Goal: Task Accomplishment & Management: Manage account settings

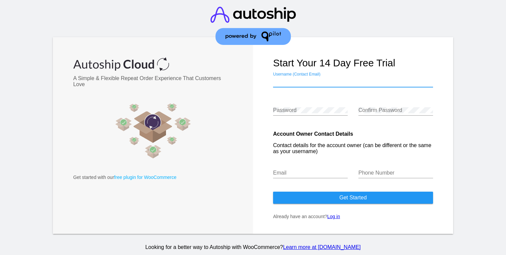
click at [321, 83] on input "Username (Contact Email)" at bounding box center [353, 82] width 160 height 6
click at [338, 216] on link "Log in" at bounding box center [333, 216] width 13 height 5
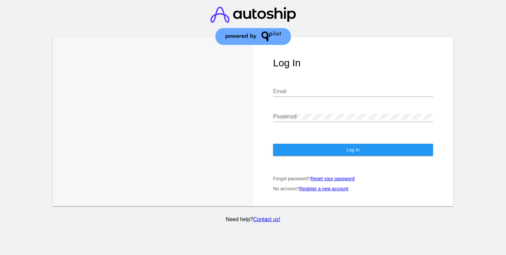
click at [290, 95] on div "Email" at bounding box center [353, 89] width 160 height 15
type input "[EMAIL_ADDRESS][DOMAIN_NAME]"
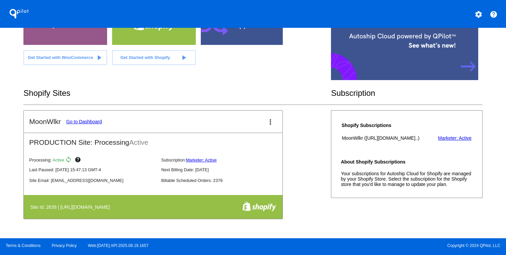
scroll to position [67, 0]
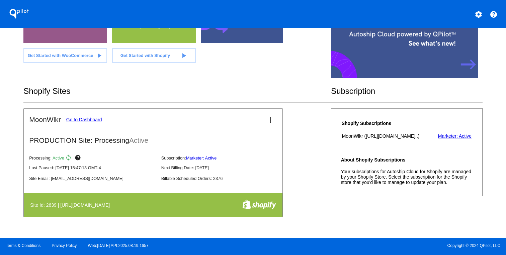
click at [80, 120] on link "Go to Dashboard" at bounding box center [84, 119] width 36 height 5
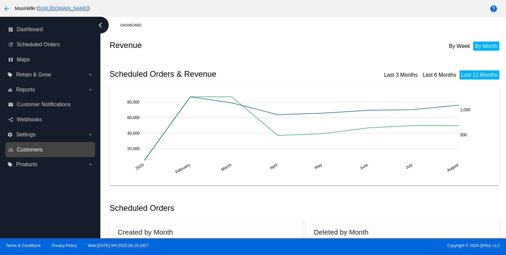
click at [29, 148] on span "Customers" at bounding box center [30, 150] width 26 height 6
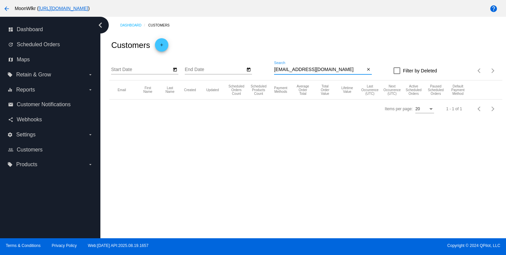
click at [315, 68] on input "[EMAIL_ADDRESS][DOMAIN_NAME]" at bounding box center [319, 69] width 91 height 5
paste input "rsh050256"
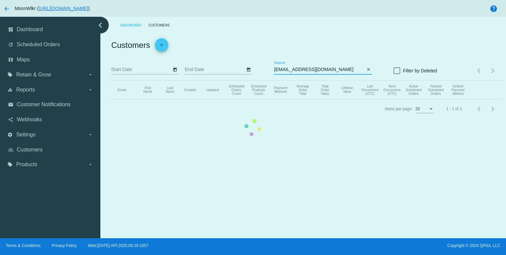
type input "[EMAIL_ADDRESS][DOMAIN_NAME]"
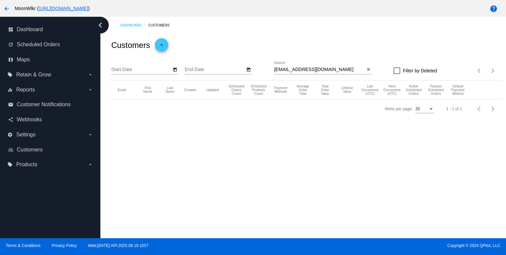
click at [342, 125] on div "Dashboard Customers Customers add Start Date End Date [EMAIL_ADDRESS][DOMAIN_NA…" at bounding box center [303, 127] width 406 height 221
click at [330, 69] on input "[EMAIL_ADDRESS][DOMAIN_NAME]" at bounding box center [319, 69] width 91 height 5
click at [401, 72] on label "Filter by Deleted" at bounding box center [416, 71] width 44 height 8
click at [397, 74] on input "Filter by Deleted" at bounding box center [397, 74] width 0 height 0
checkbox input "true"
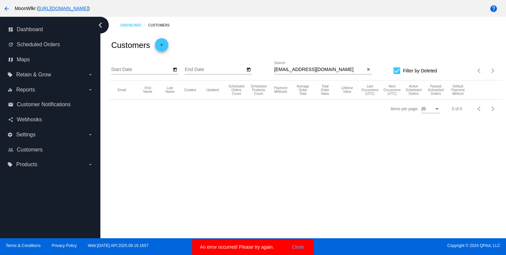
click at [361, 72] on input "[EMAIL_ADDRESS][DOMAIN_NAME]" at bounding box center [319, 69] width 91 height 5
click at [59, 44] on span "Scheduled Orders" at bounding box center [38, 45] width 43 height 6
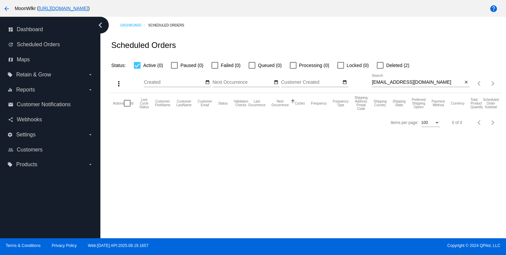
click at [436, 82] on input "[EMAIL_ADDRESS][DOMAIN_NAME]" at bounding box center [417, 82] width 91 height 5
paste input "rsh050256"
type input "[EMAIL_ADDRESS][DOMAIN_NAME]"
click at [214, 67] on div at bounding box center [215, 65] width 7 height 7
click at [215, 69] on input "Failed (1)" at bounding box center [215, 69] width 0 height 0
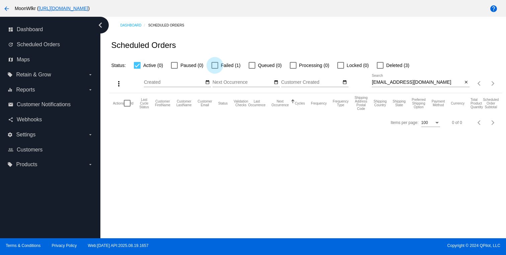
checkbox input "true"
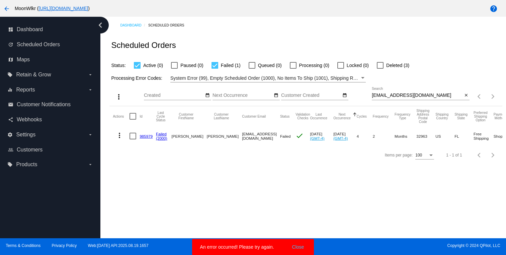
click at [298, 248] on button "Close" at bounding box center [298, 246] width 16 height 7
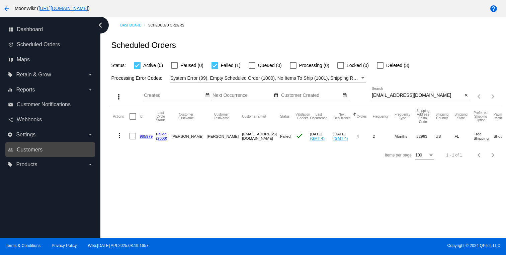
click at [50, 148] on link "people_outline Customers" at bounding box center [50, 149] width 85 height 11
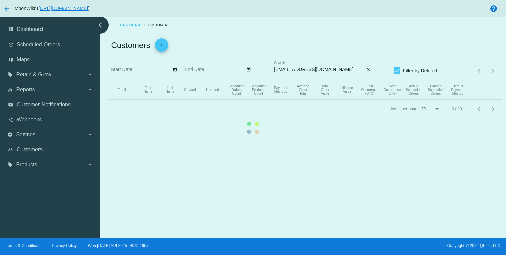
click at [357, 80] on mat-table "Email First Name Last Name Created Updated Scheduled Orders Count Scheduled Pro…" at bounding box center [305, 89] width 393 height 19
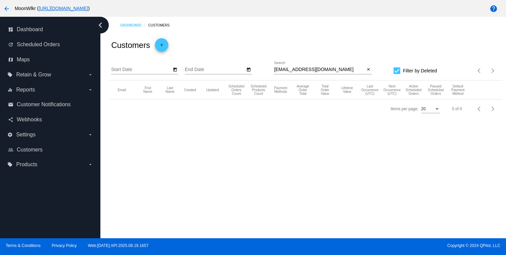
click at [397, 69] on div at bounding box center [397, 70] width 7 height 7
click at [397, 74] on input "Filter by Deleted" at bounding box center [397, 74] width 0 height 0
checkbox input "false"
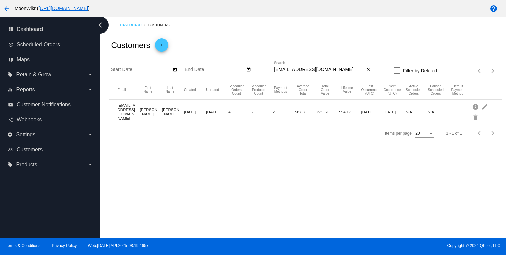
click at [122, 109] on mat-cell "[EMAIL_ADDRESS][DOMAIN_NAME]" at bounding box center [129, 111] width 22 height 21
click at [483, 106] on mat-icon "edit" at bounding box center [485, 106] width 8 height 10
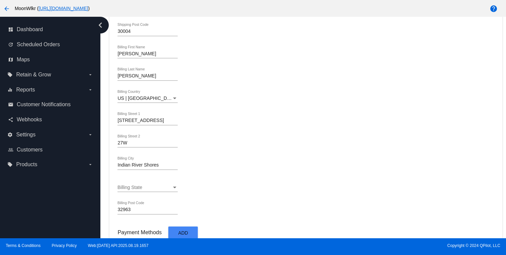
scroll to position [397, 0]
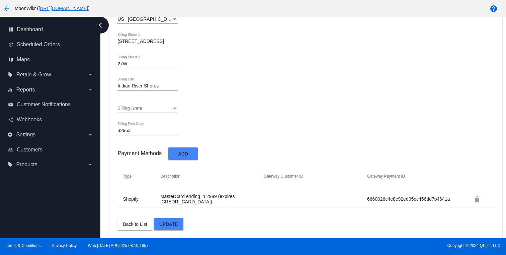
click at [138, 222] on span "Back to List" at bounding box center [135, 223] width 24 height 5
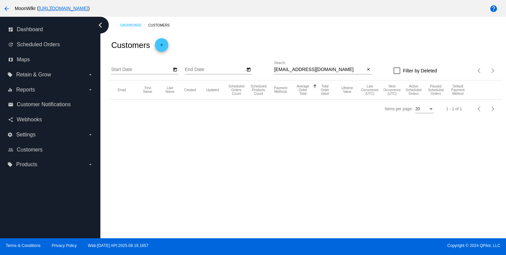
click at [332, 69] on input "[EMAIL_ADDRESS][DOMAIN_NAME]" at bounding box center [319, 69] width 91 height 5
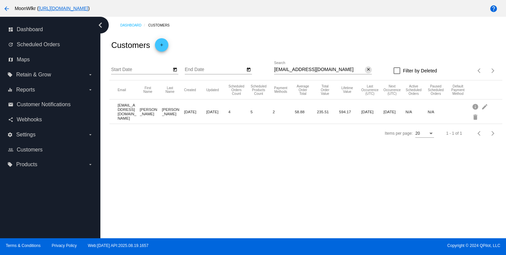
click at [329, 70] on input "[EMAIL_ADDRESS][DOMAIN_NAME]" at bounding box center [319, 69] width 91 height 5
click at [474, 107] on mat-icon "info" at bounding box center [476, 106] width 8 height 10
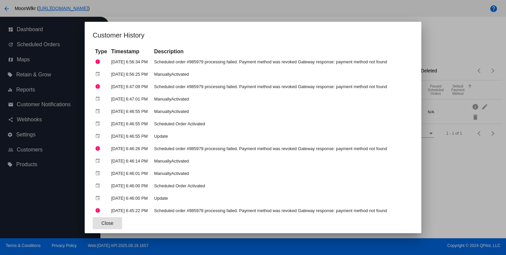
click at [101, 224] on span "Close" at bounding box center [107, 222] width 12 height 5
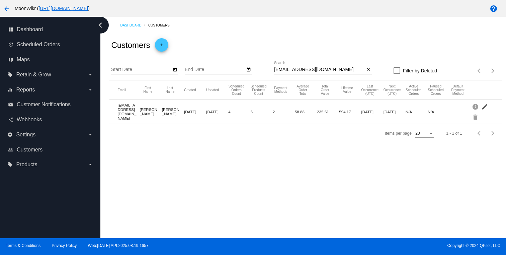
click at [485, 108] on mat-icon "edit" at bounding box center [485, 106] width 8 height 10
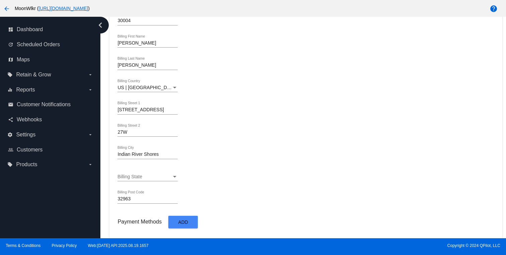
scroll to position [397, 0]
